Goal: Task Accomplishment & Management: Manage account settings

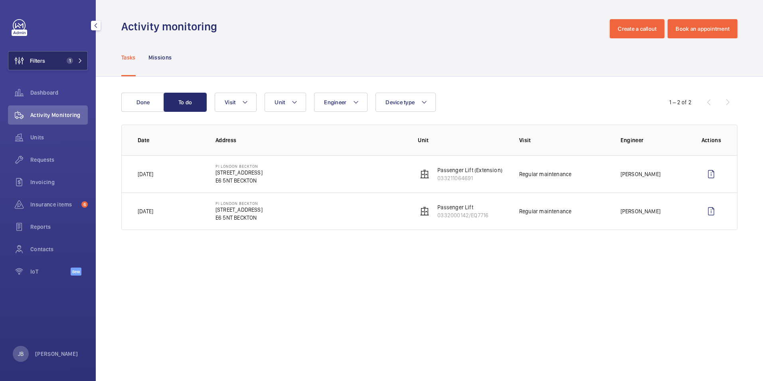
click at [45, 59] on span "Filters" at bounding box center [37, 61] width 15 height 8
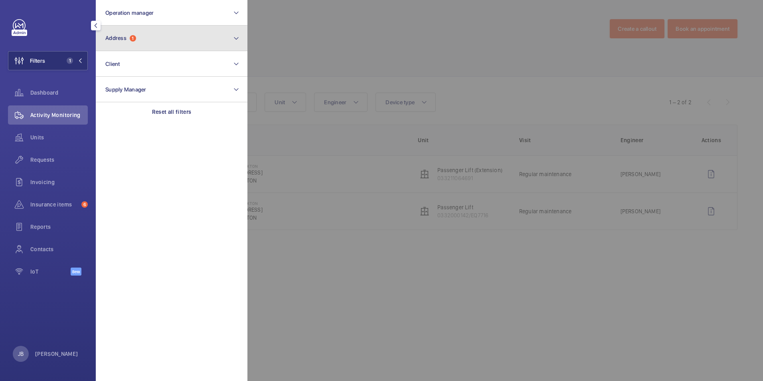
click at [172, 39] on button "Address 1" at bounding box center [172, 39] width 152 height 26
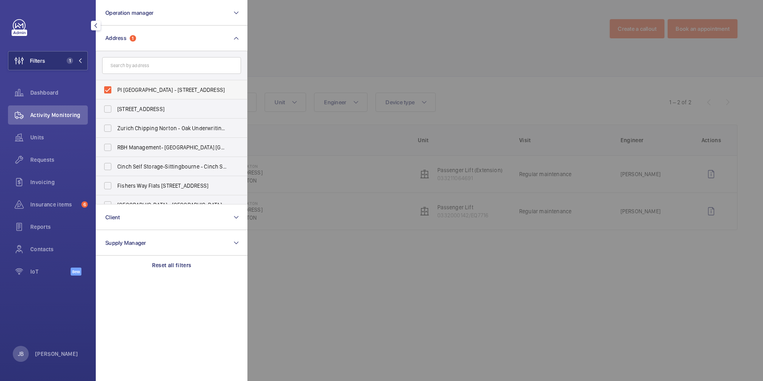
drag, startPoint x: 97, startPoint y: 97, endPoint x: 116, endPoint y: 89, distance: 20.6
click at [101, 94] on label "PI [GEOGRAPHIC_DATA] - [STREET_ADDRESS]" at bounding box center [165, 89] width 139 height 19
click at [101, 94] on input "PI [GEOGRAPHIC_DATA] - [STREET_ADDRESS]" at bounding box center [108, 90] width 16 height 16
checkbox input "false"
click at [145, 67] on input "text" at bounding box center [171, 65] width 139 height 17
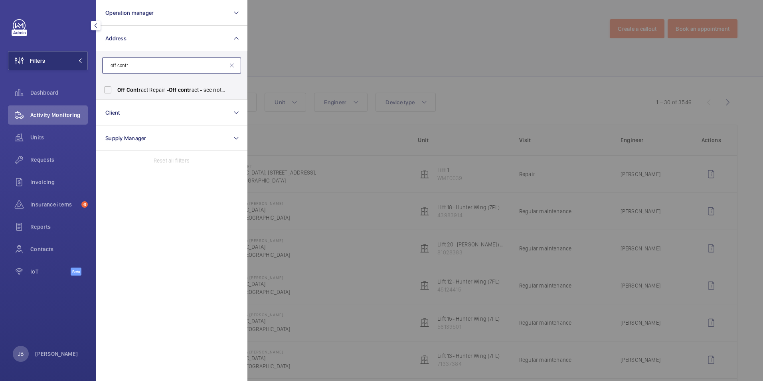
type input "off contr"
click at [122, 86] on span "Off Contr act Repair - Off contr act - see notes in description, LONDON XXXX" at bounding box center [172, 90] width 110 height 8
click at [116, 86] on input "Off Contr act Repair - Off contr act - see notes in description, LONDON XXXX" at bounding box center [108, 90] width 16 height 16
checkbox input "true"
click at [325, 17] on div at bounding box center [628, 190] width 763 height 381
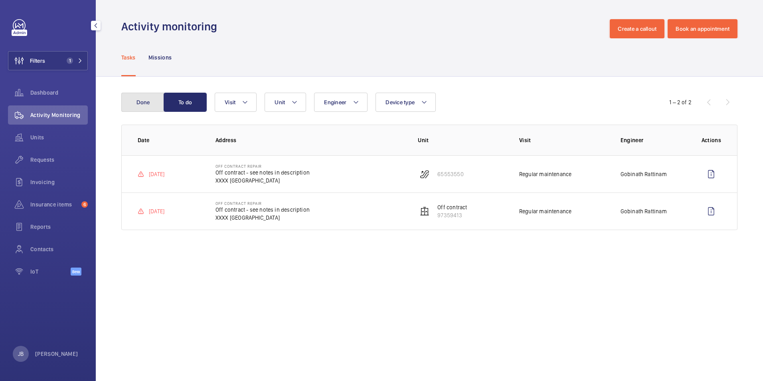
click at [137, 101] on button "Done" at bounding box center [142, 102] width 43 height 19
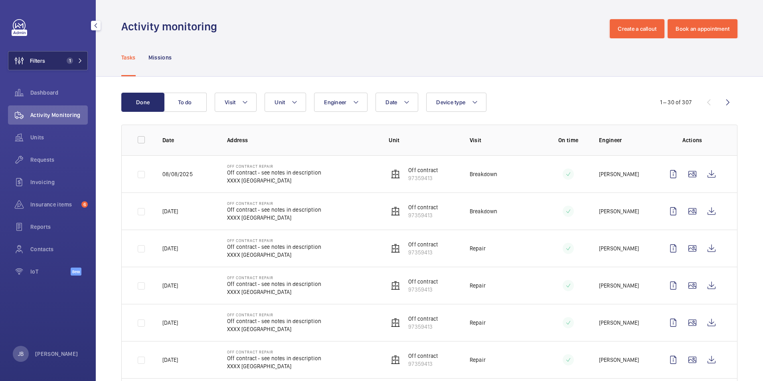
click at [48, 63] on button "Filters 1" at bounding box center [48, 60] width 80 height 19
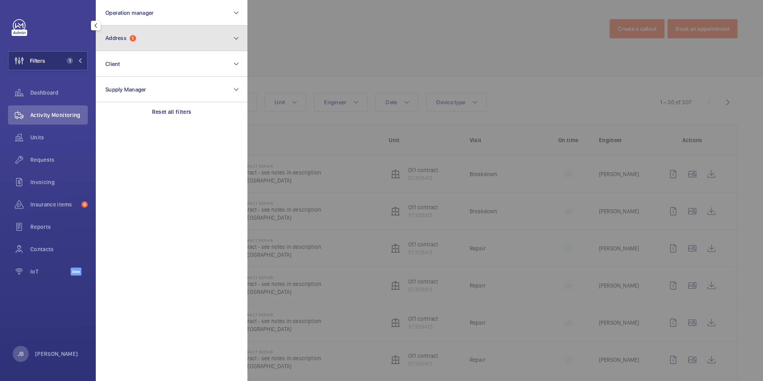
click at [185, 44] on button "Address 1" at bounding box center [172, 39] width 152 height 26
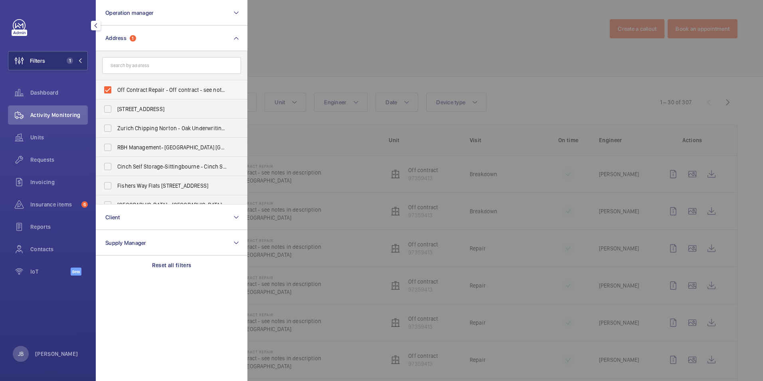
click at [109, 88] on label "Off Contract Repair - Off contract - see notes in description, [GEOGRAPHIC_DATA…" at bounding box center [165, 89] width 139 height 19
click at [109, 88] on input "Off Contract Repair - Off contract - see notes in description, [GEOGRAPHIC_DATA…" at bounding box center [108, 90] width 16 height 16
checkbox input "false"
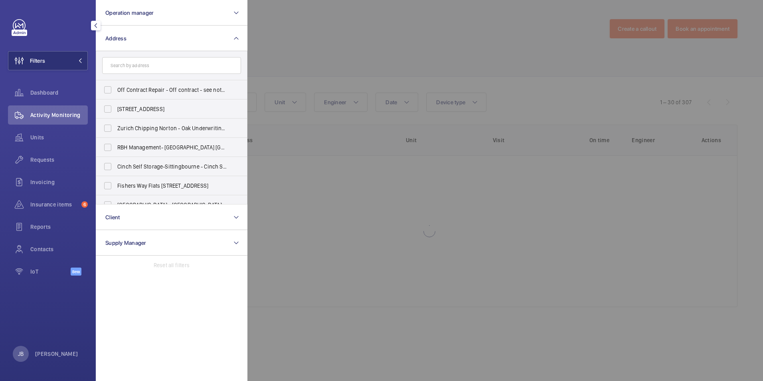
click at [129, 74] on form at bounding box center [171, 65] width 151 height 29
click at [141, 62] on input "text" at bounding box center [171, 65] width 139 height 17
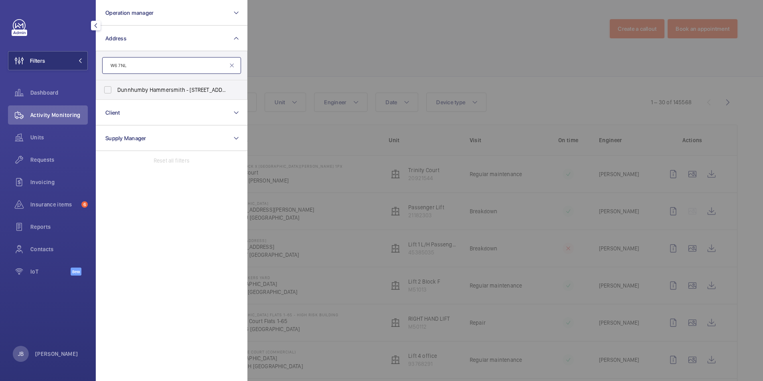
type input "W6 7NL"
click at [112, 89] on label "Dunnhumby Hammersmith - [STREET_ADDRESS][PERSON_NAME]" at bounding box center [165, 89] width 139 height 19
click at [112, 89] on input "Dunnhumby Hammersmith - [STREET_ADDRESS][PERSON_NAME]" at bounding box center [108, 90] width 16 height 16
checkbox input "true"
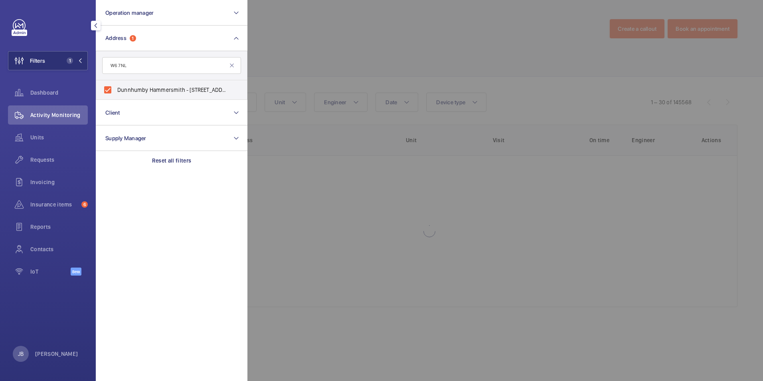
click at [296, 51] on div at bounding box center [628, 190] width 763 height 381
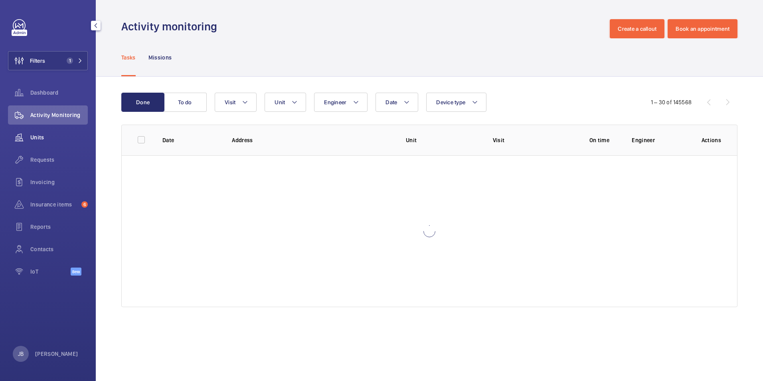
click at [24, 137] on wm-front-icon-button at bounding box center [19, 137] width 22 height 19
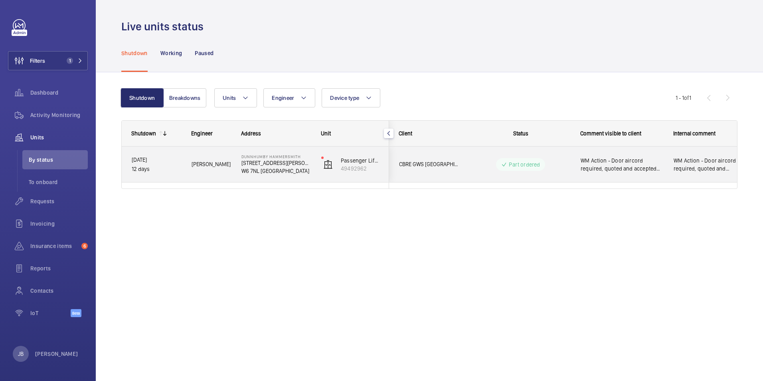
click at [625, 172] on div "WM Action - Door aircord required, quoted and accepted by client. Awaiting deli…" at bounding box center [622, 164] width 83 height 18
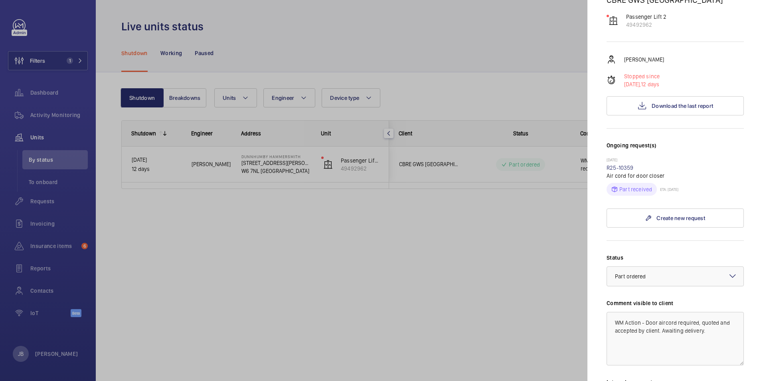
scroll to position [80, 0]
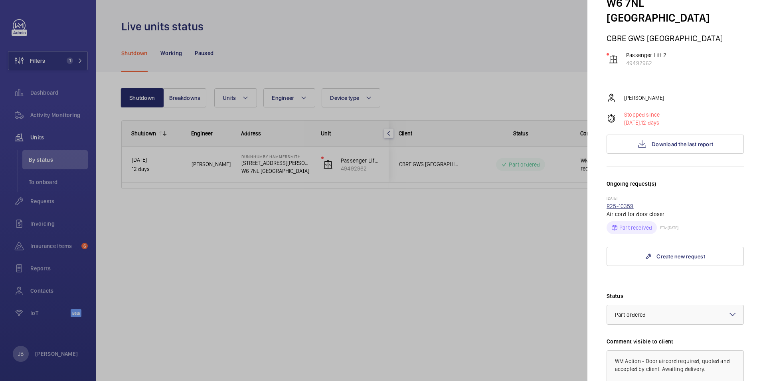
click at [621, 203] on link "R25-10359" at bounding box center [620, 206] width 27 height 6
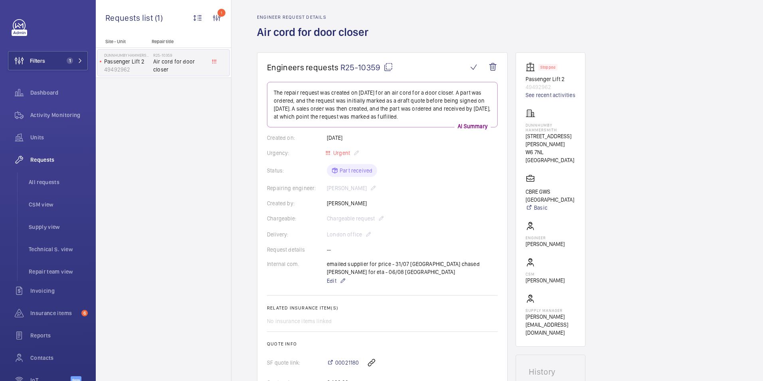
scroll to position [19, 0]
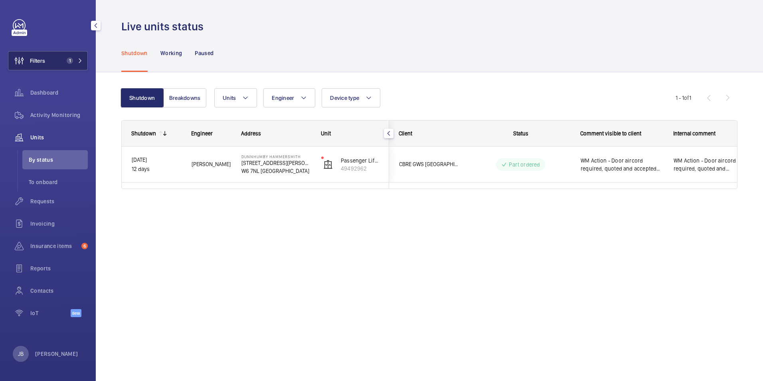
click at [42, 65] on span "Filters" at bounding box center [26, 60] width 37 height 19
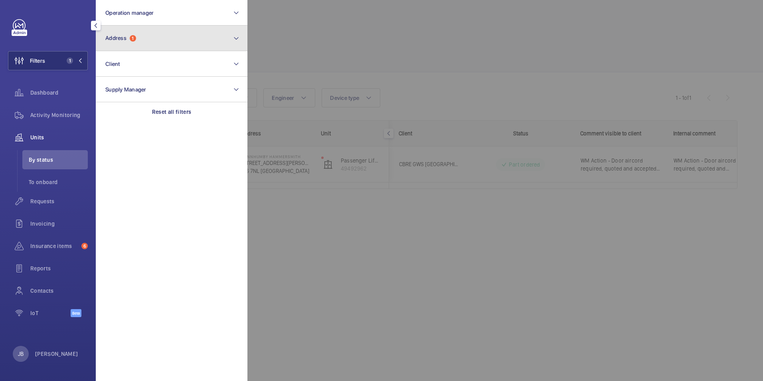
click at [180, 32] on button "Address 1" at bounding box center [172, 39] width 152 height 26
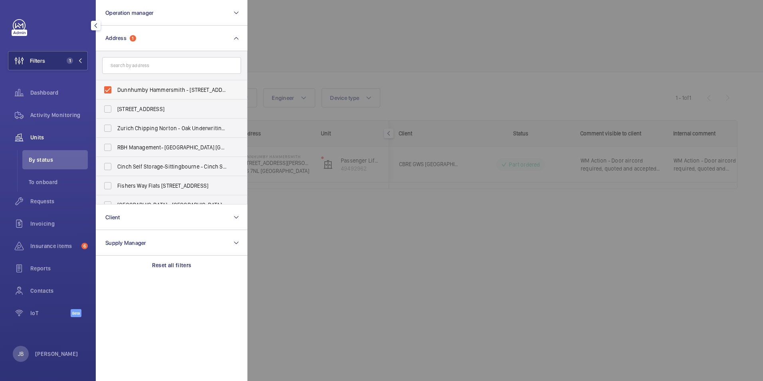
click at [105, 86] on label "Dunnhumby Hammersmith - [STREET_ADDRESS][PERSON_NAME]" at bounding box center [165, 89] width 139 height 19
click at [105, 86] on input "Dunnhumby Hammersmith - [STREET_ADDRESS][PERSON_NAME]" at bounding box center [108, 90] width 16 height 16
checkbox input "false"
click at [139, 68] on input "text" at bounding box center [171, 65] width 139 height 17
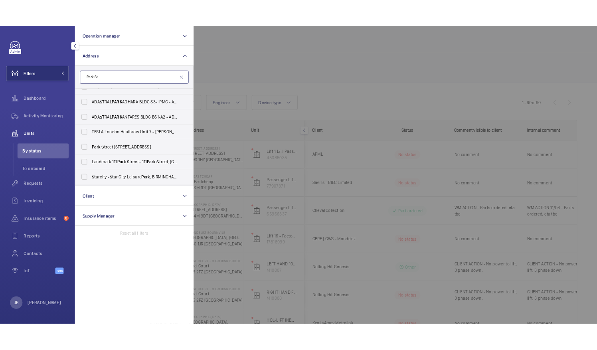
scroll to position [160, 0]
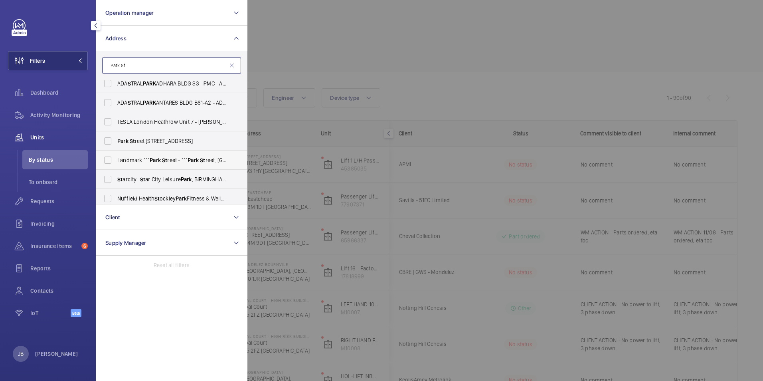
type input "Park St"
click at [109, 159] on label "Landmark [STREET_ADDRESS][GEOGRAPHIC_DATA][STREET_ADDRESS]" at bounding box center [165, 159] width 139 height 19
click at [109, 159] on input "Landmark [STREET_ADDRESS][GEOGRAPHIC_DATA][STREET_ADDRESS]" at bounding box center [108, 160] width 16 height 16
checkbox input "true"
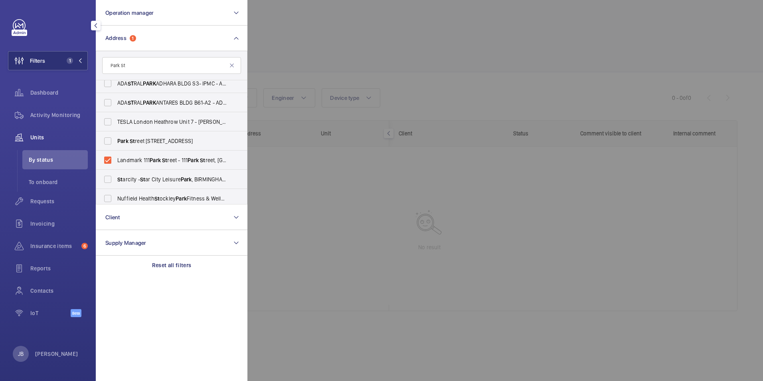
click at [301, 42] on div at bounding box center [628, 190] width 763 height 381
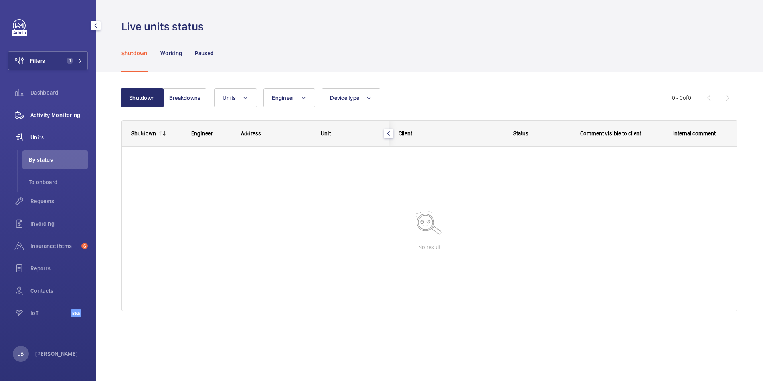
click at [52, 114] on span "Activity Monitoring" at bounding box center [58, 115] width 57 height 8
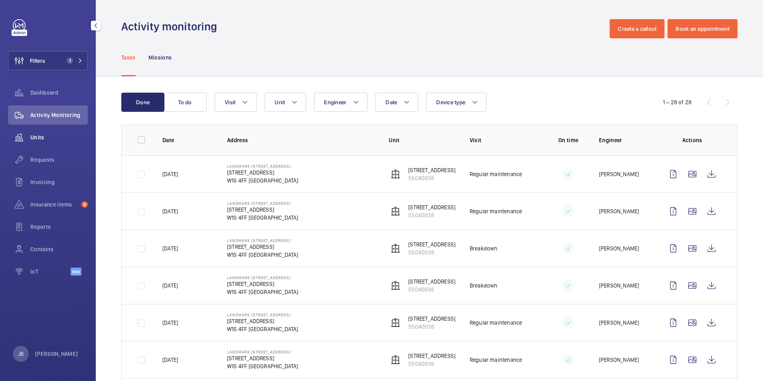
click at [40, 137] on span "Units" at bounding box center [58, 137] width 57 height 8
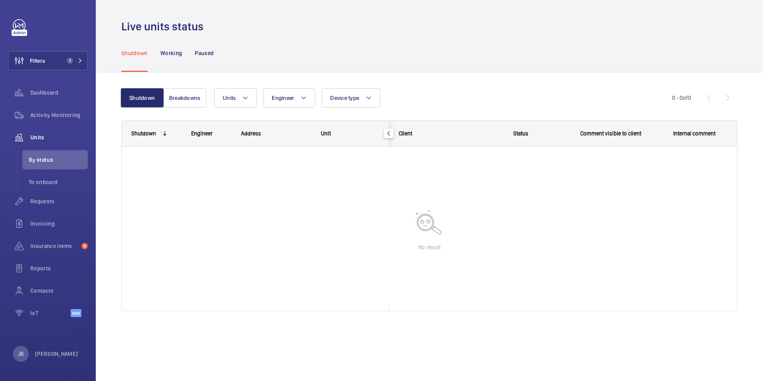
click at [281, 41] on div "Shutdown Working Paused" at bounding box center [429, 53] width 616 height 38
click at [54, 117] on span "Activity Monitoring" at bounding box center [58, 115] width 57 height 8
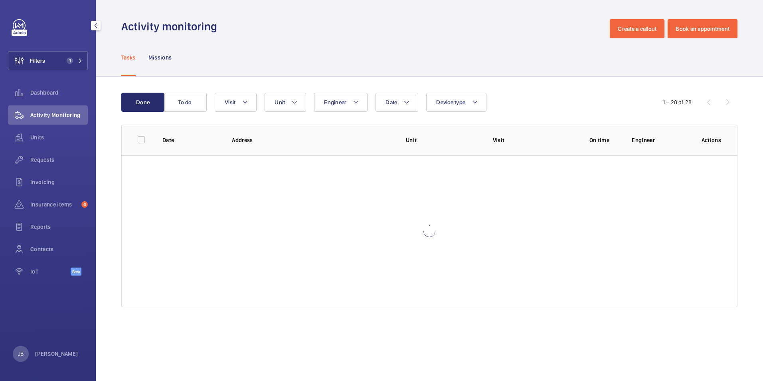
click at [280, 55] on div "Tasks Missions" at bounding box center [429, 57] width 616 height 38
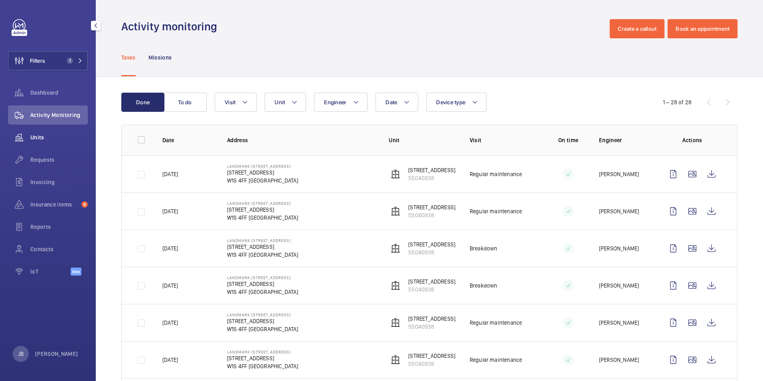
click at [42, 135] on span "Units" at bounding box center [58, 137] width 57 height 8
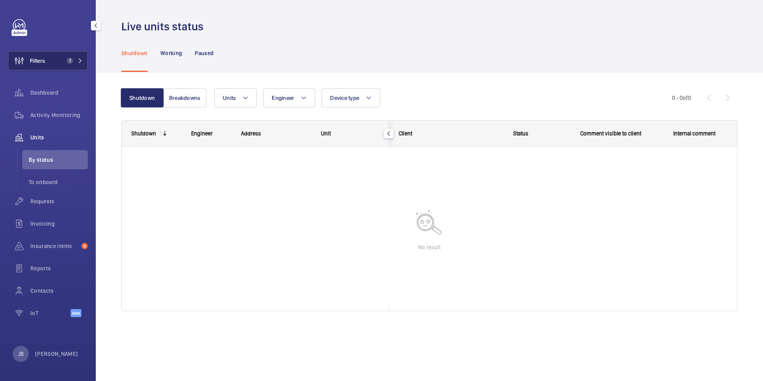
click at [51, 61] on button "Filters 1" at bounding box center [48, 60] width 80 height 19
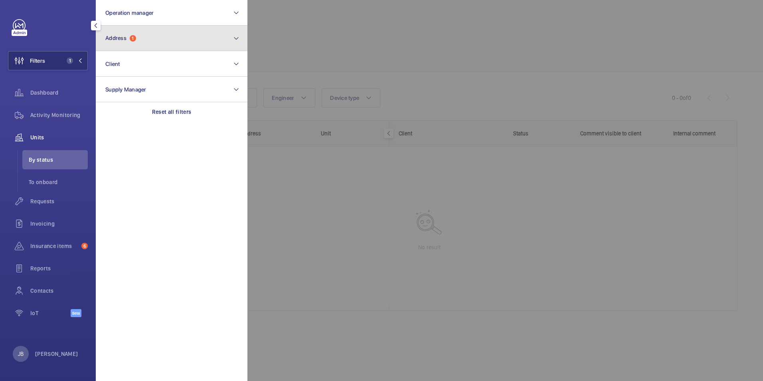
click at [161, 39] on button "Address 1" at bounding box center [172, 39] width 152 height 26
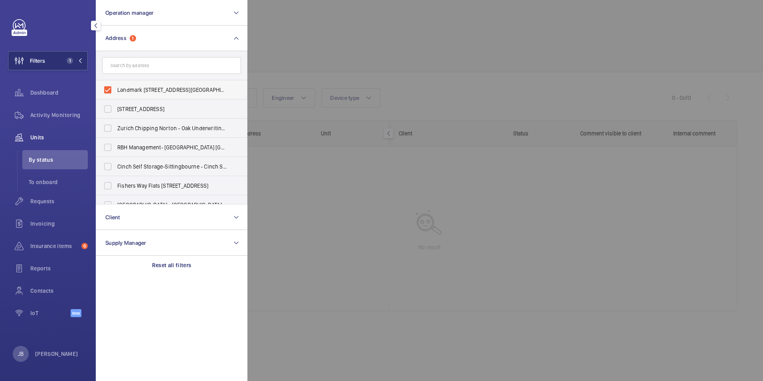
click at [112, 87] on label "Landmark [STREET_ADDRESS][GEOGRAPHIC_DATA][STREET_ADDRESS]" at bounding box center [165, 89] width 139 height 19
click at [112, 87] on input "Landmark [STREET_ADDRESS][GEOGRAPHIC_DATA][STREET_ADDRESS]" at bounding box center [108, 90] width 16 height 16
checkbox input "false"
click at [325, 56] on div at bounding box center [628, 190] width 763 height 381
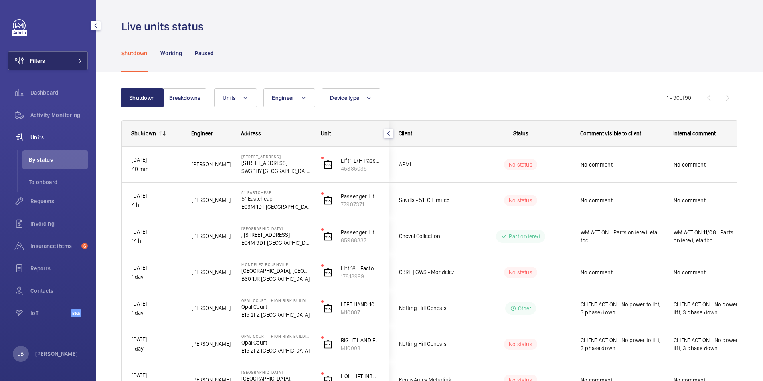
click at [38, 57] on span "Filters" at bounding box center [37, 61] width 15 height 8
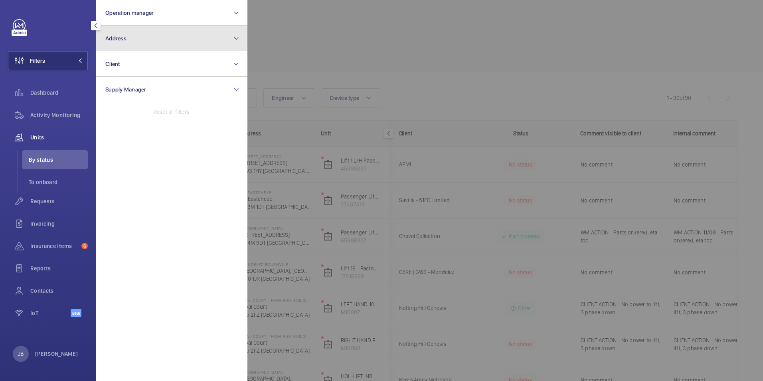
click at [196, 28] on button "Address" at bounding box center [172, 39] width 152 height 26
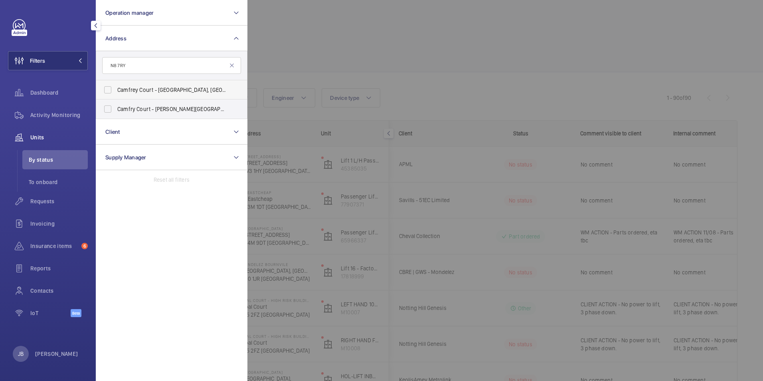
type input "N8 7RY"
click at [110, 90] on label "[STREET_ADDRESS]" at bounding box center [165, 89] width 139 height 19
click at [110, 90] on input "[STREET_ADDRESS]" at bounding box center [108, 90] width 16 height 16
checkbox input "true"
click at [109, 109] on label "[STREET_ADDRESS][PERSON_NAME]" at bounding box center [165, 108] width 139 height 19
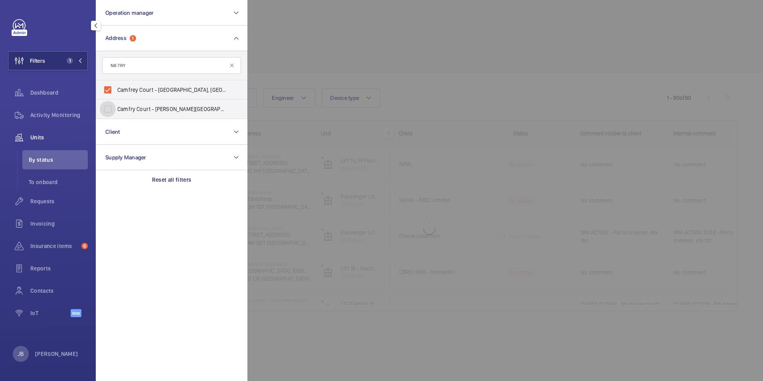
click at [109, 109] on input "[STREET_ADDRESS][PERSON_NAME]" at bounding box center [108, 109] width 16 height 16
checkbox input "true"
click at [351, 51] on div at bounding box center [628, 190] width 763 height 381
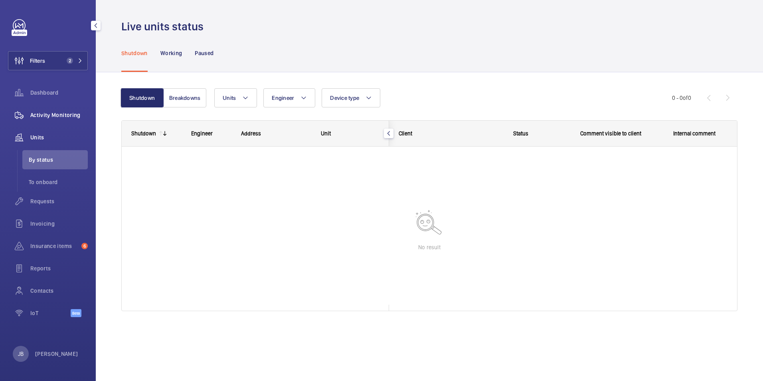
click at [55, 117] on span "Activity Monitoring" at bounding box center [58, 115] width 57 height 8
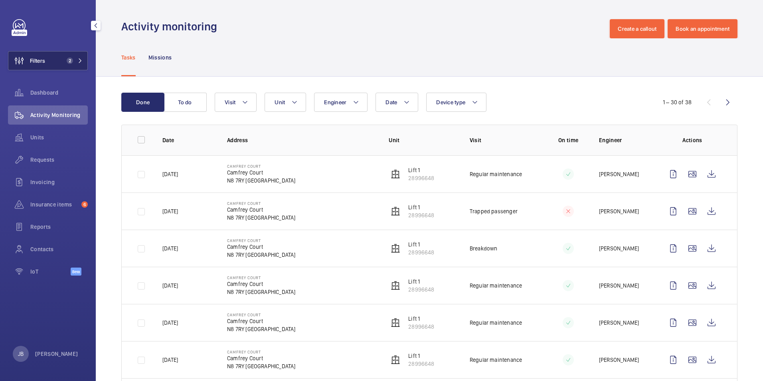
click at [49, 64] on button "Filters 2" at bounding box center [48, 60] width 80 height 19
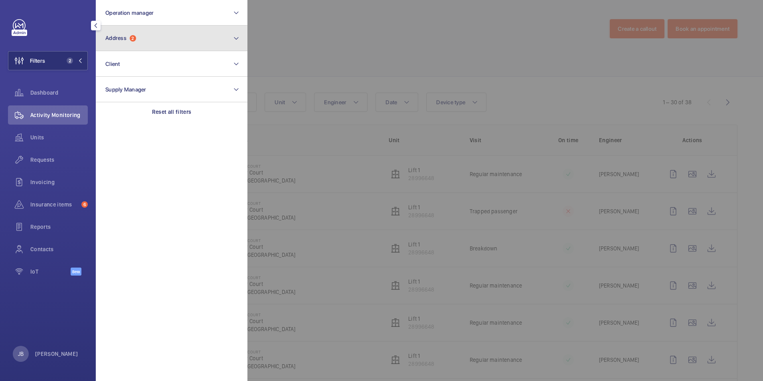
click at [168, 38] on button "Address 2" at bounding box center [172, 39] width 152 height 26
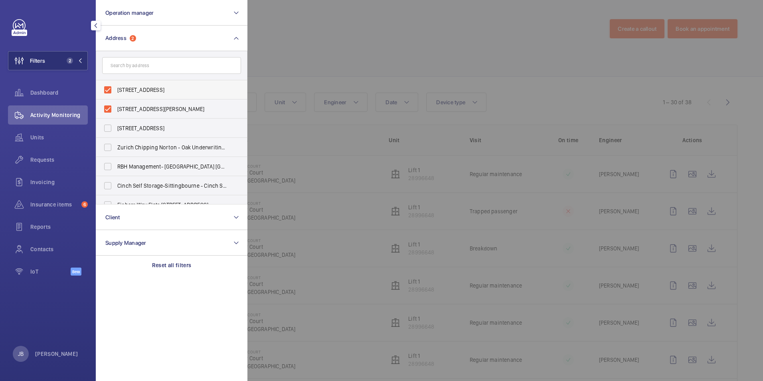
click at [103, 87] on label "[STREET_ADDRESS]" at bounding box center [165, 89] width 139 height 19
click at [103, 87] on input "[STREET_ADDRESS]" at bounding box center [108, 90] width 16 height 16
checkbox input "false"
drag, startPoint x: 113, startPoint y: 110, endPoint x: 118, endPoint y: 98, distance: 12.4
click at [113, 109] on label "[STREET_ADDRESS][PERSON_NAME]" at bounding box center [165, 108] width 139 height 19
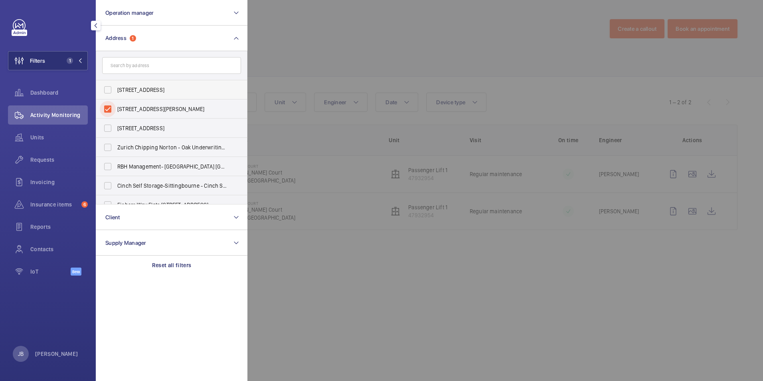
click at [113, 109] on input "[STREET_ADDRESS][PERSON_NAME]" at bounding box center [108, 109] width 16 height 16
checkbox input "false"
click at [137, 71] on input "text" at bounding box center [171, 65] width 139 height 17
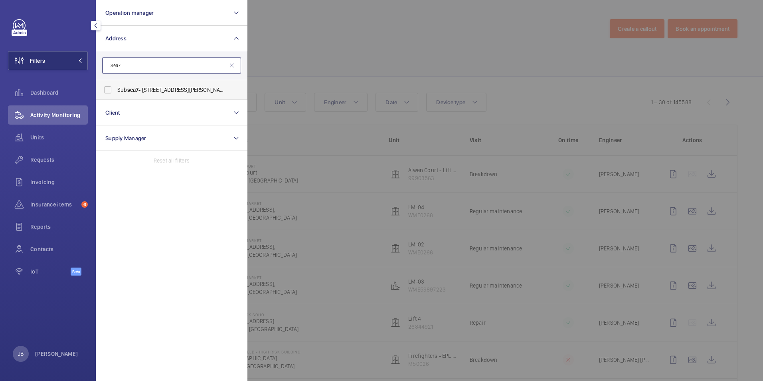
type input "Sea7"
click at [131, 90] on span "sea7" at bounding box center [133, 90] width 12 height 6
click at [116, 90] on input "Sub [STREET_ADDRESS][PERSON_NAME]" at bounding box center [108, 90] width 16 height 16
checkbox input "true"
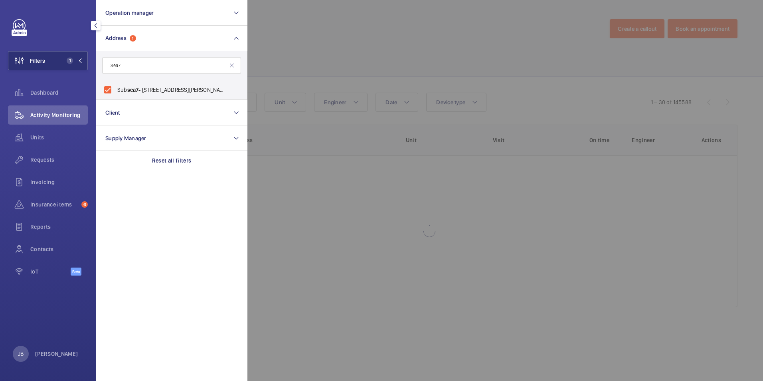
click at [303, 47] on div at bounding box center [628, 190] width 763 height 381
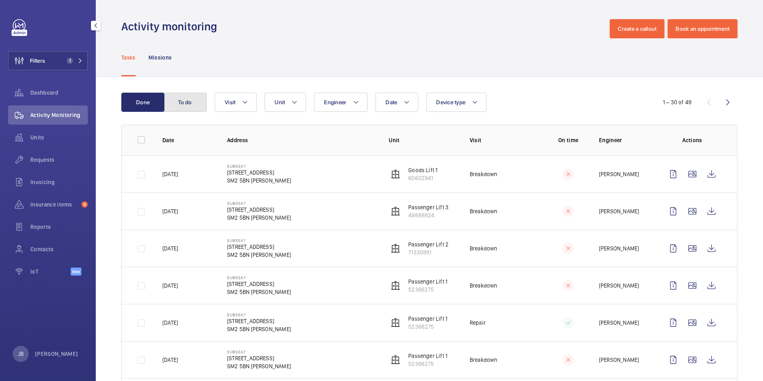
click at [196, 101] on button "To do" at bounding box center [185, 102] width 43 height 19
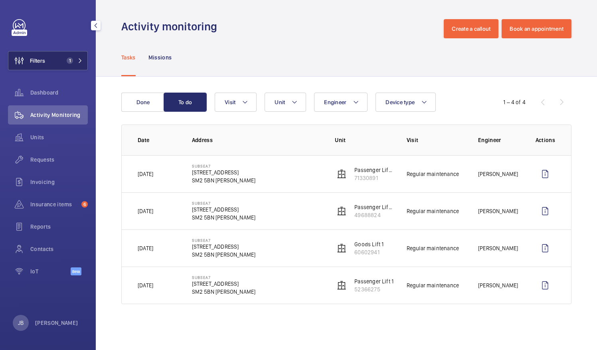
click at [54, 63] on button "Filters 1" at bounding box center [48, 60] width 80 height 19
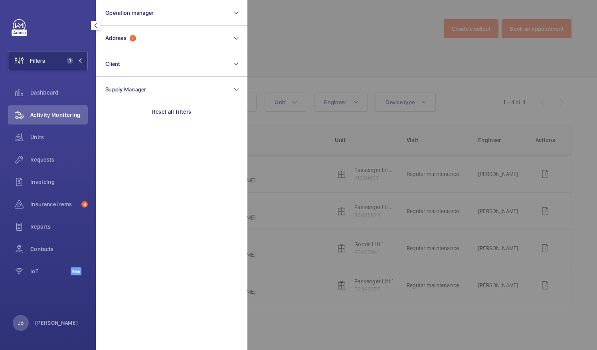
click at [314, 73] on div at bounding box center [545, 175] width 597 height 350
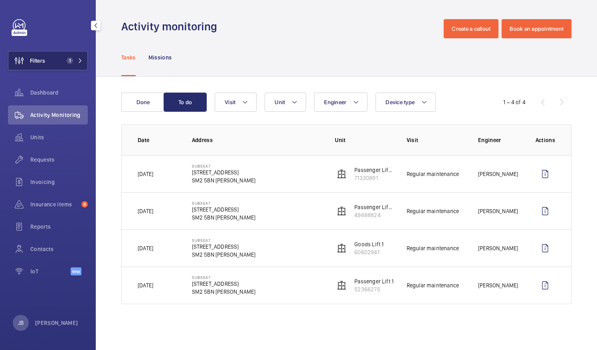
click at [61, 58] on button "Filters 1" at bounding box center [48, 60] width 80 height 19
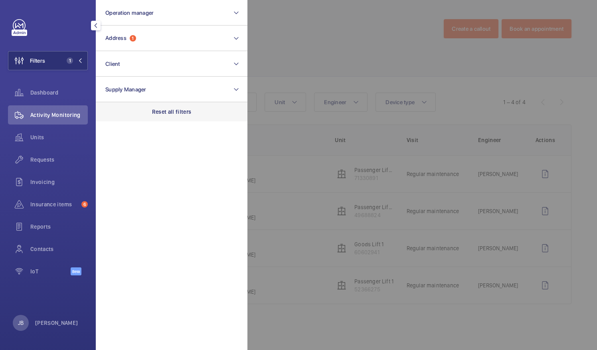
click at [173, 118] on div "Reset all filters" at bounding box center [172, 111] width 152 height 19
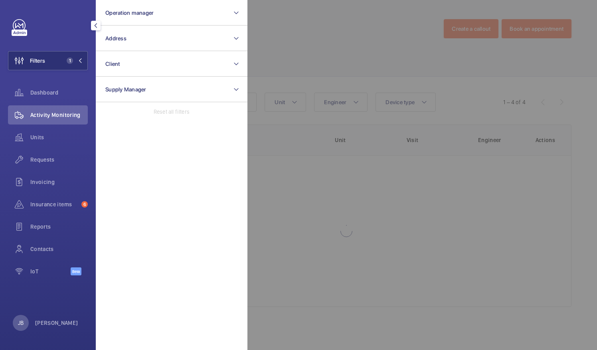
click at [287, 68] on div at bounding box center [545, 175] width 597 height 350
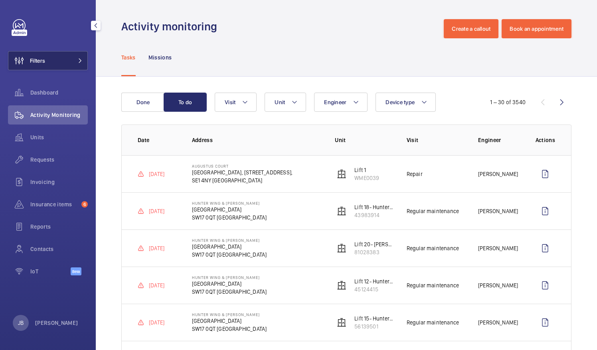
click at [53, 65] on button "Filters" at bounding box center [48, 60] width 80 height 19
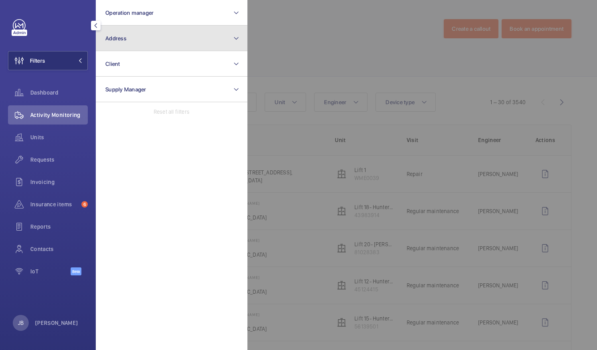
click at [154, 34] on button "Address" at bounding box center [172, 39] width 152 height 26
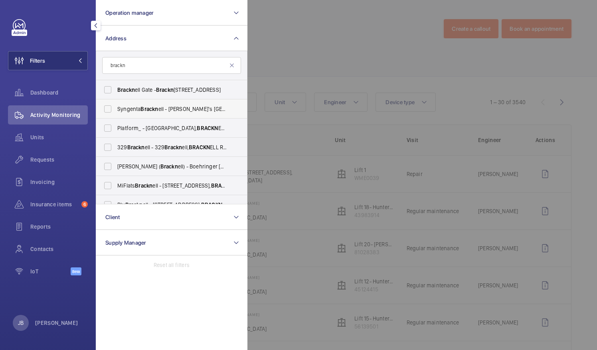
type input "brackn"
click at [109, 109] on label "Syngenta Brackn ell - Jealott's [GEOGRAPHIC_DATA], BRACKN ELL RG42 6EX" at bounding box center [165, 108] width 139 height 19
click at [109, 109] on input "Syngenta Brackn ell - Jealott's [GEOGRAPHIC_DATA], BRACKN ELL RG42 6EX" at bounding box center [108, 109] width 16 height 16
checkbox input "true"
click at [313, 64] on div at bounding box center [545, 175] width 597 height 350
